Goal: Check status: Check status

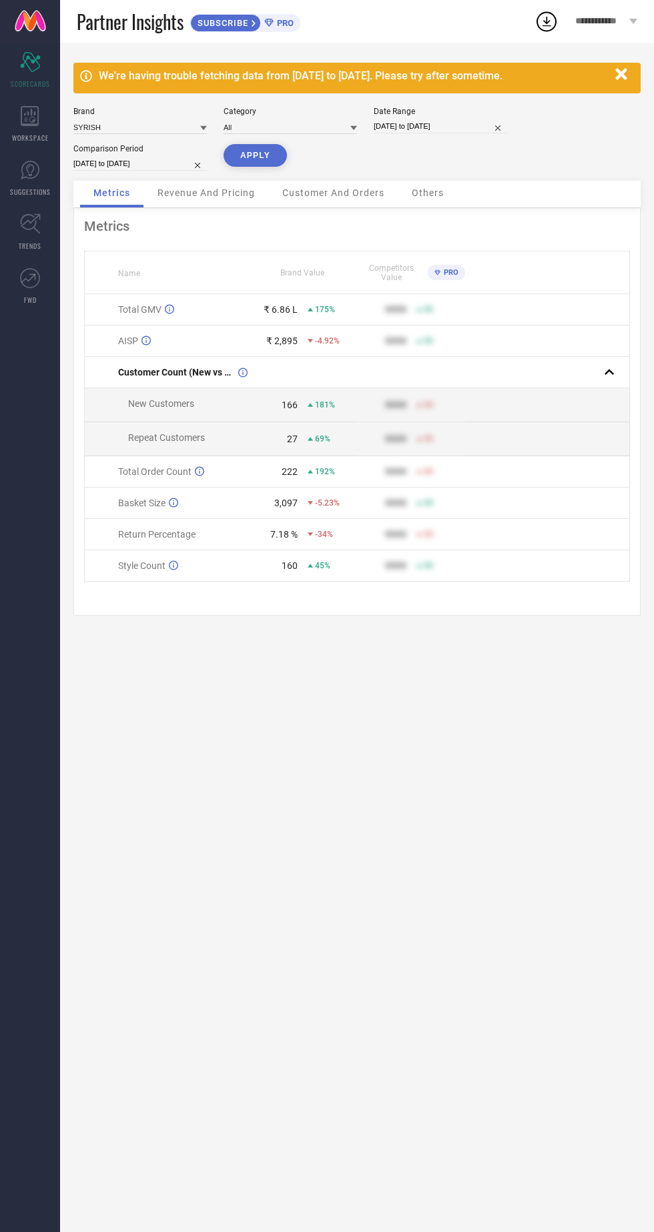
select select "8"
select select "2025"
select select "9"
select select "2025"
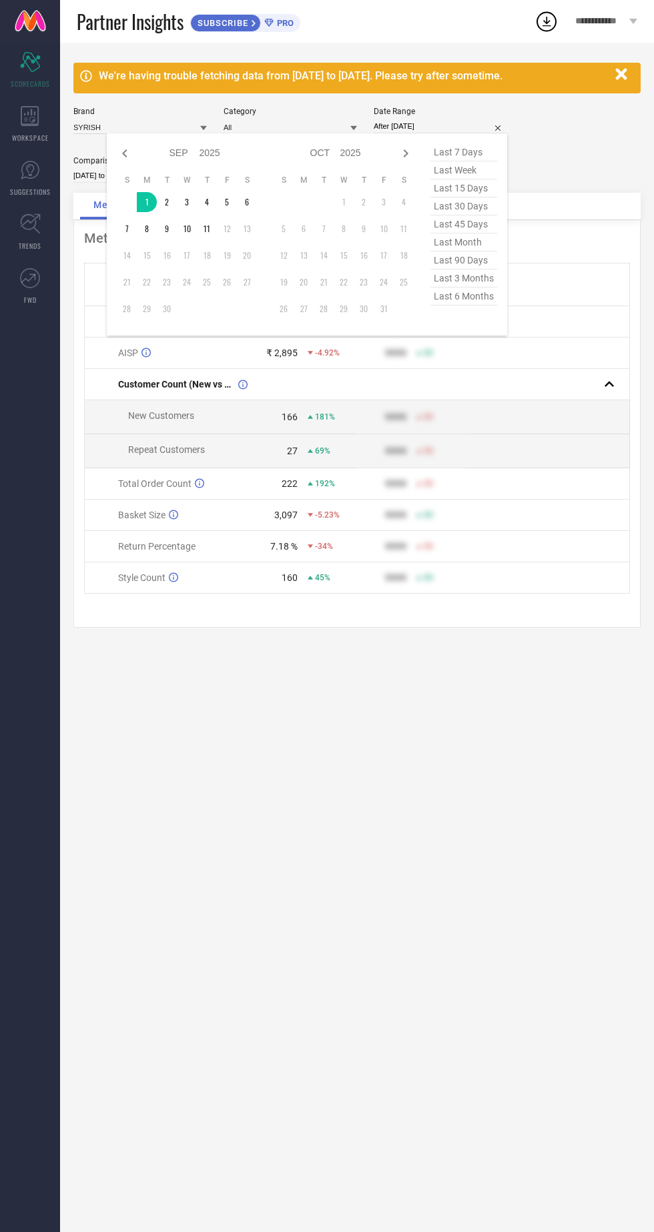
type input "[DATE] to [DATE]"
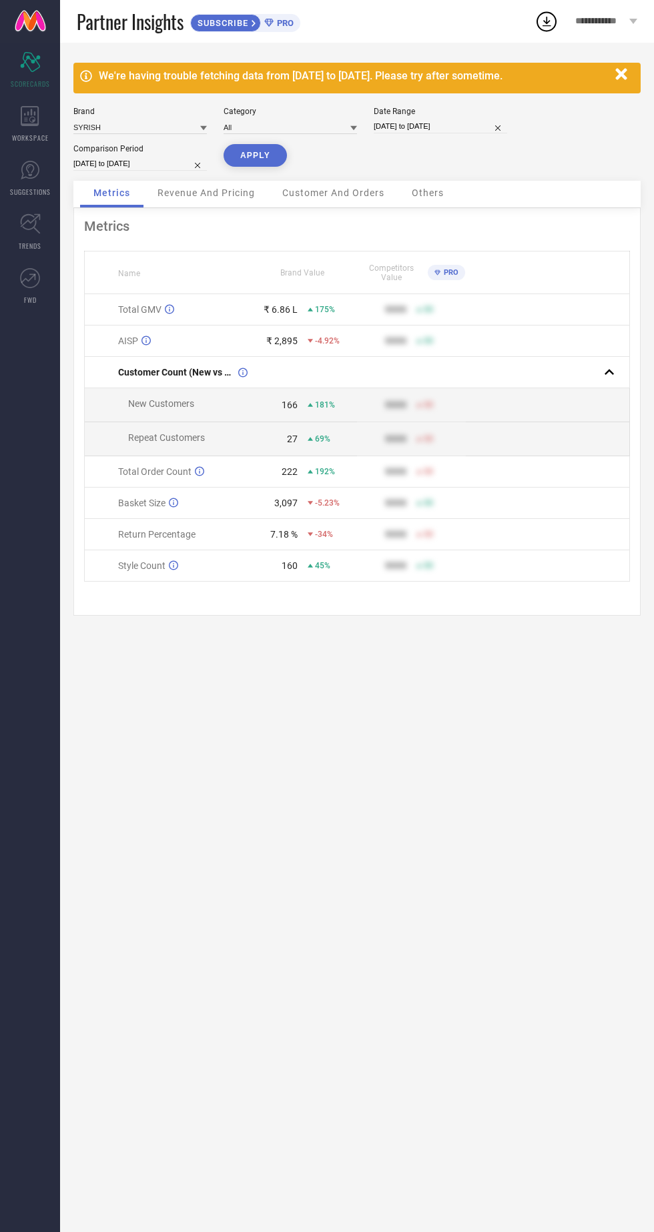
click at [252, 159] on button "APPLY" at bounding box center [255, 155] width 63 height 23
